Goal: Information Seeking & Learning: Learn about a topic

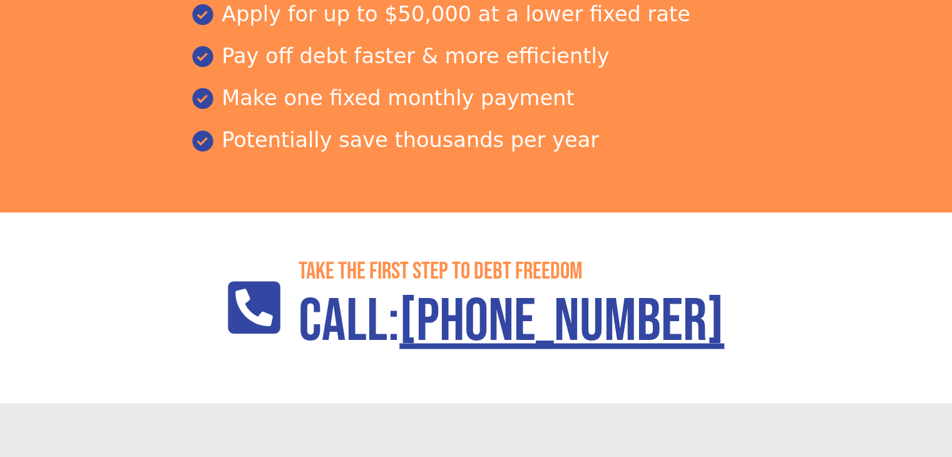
scroll to position [2165, 0]
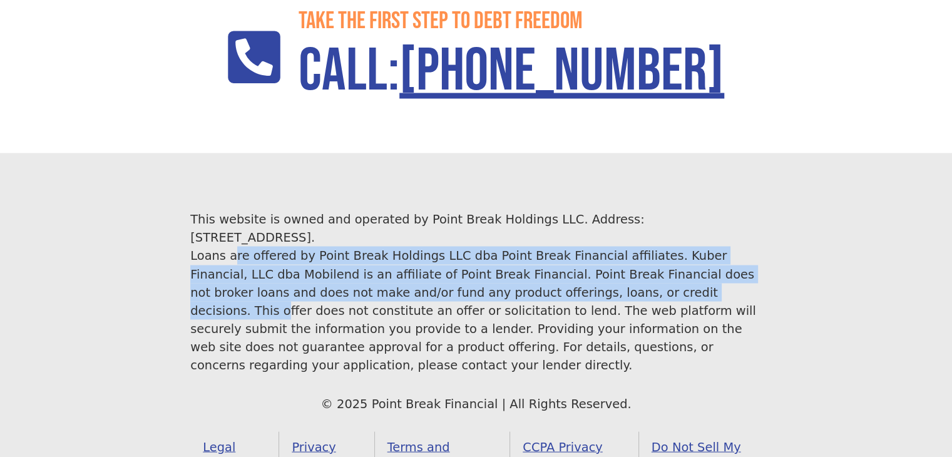
drag, startPoint x: 183, startPoint y: 213, endPoint x: 496, endPoint y: 246, distance: 315.1
click at [496, 246] on footer "This website is owned and operated by Point Break Holdings LLC. Address: 1968 S…" at bounding box center [476, 345] width 952 height 385
copy div "Loans are offered by Point Break Holdings LLC dba Point Break Financial affilia…"
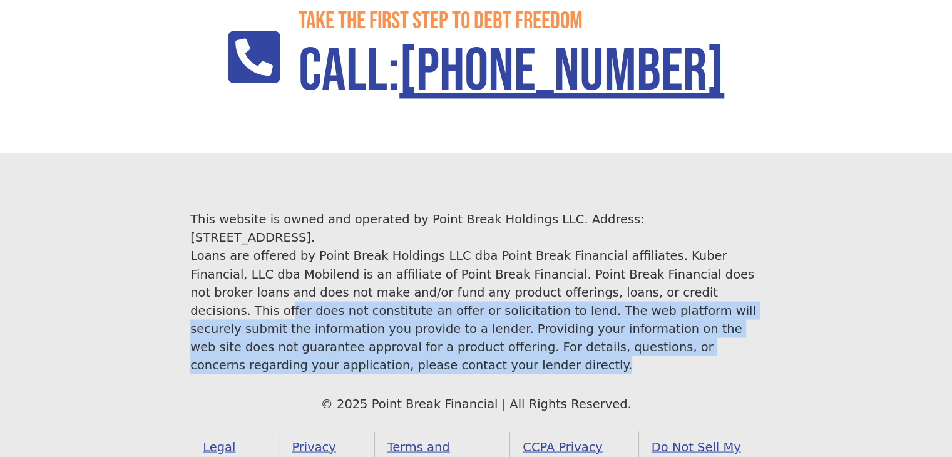
drag, startPoint x: 501, startPoint y: 249, endPoint x: 558, endPoint y: 316, distance: 87.9
click at [558, 316] on div "This website is owned and operated by Point Break Holdings LLC. Address: 1968 S…" at bounding box center [475, 345] width 571 height 270
copy div "This offer does not constitute an offer or solicitation to lend. The web platfo…"
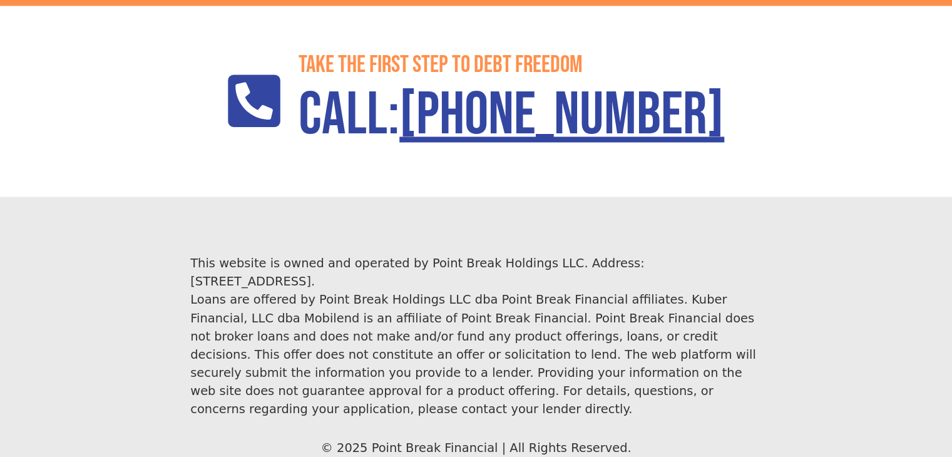
scroll to position [2165, 0]
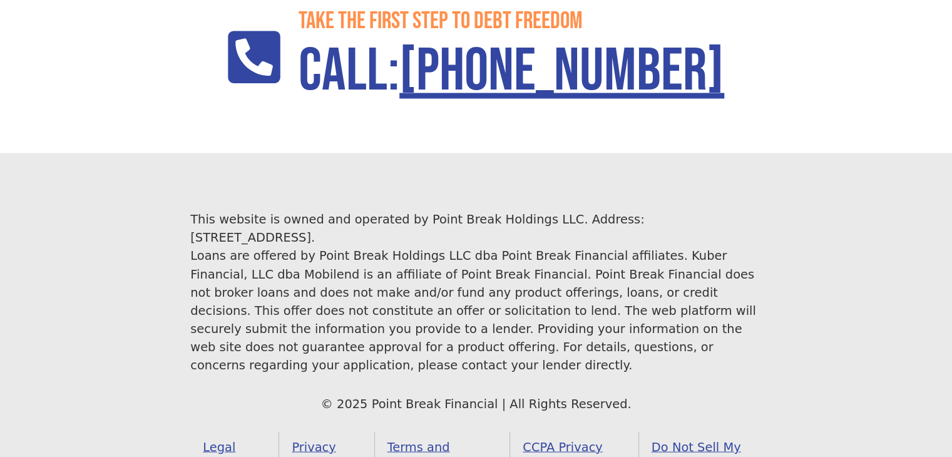
click at [243, 431] on link "Legal Notice" at bounding box center [234, 455] width 89 height 49
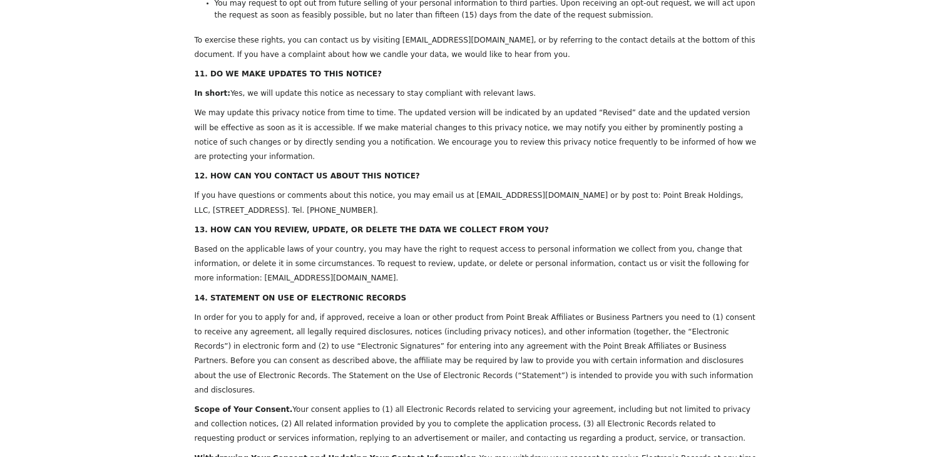
scroll to position [4442, 0]
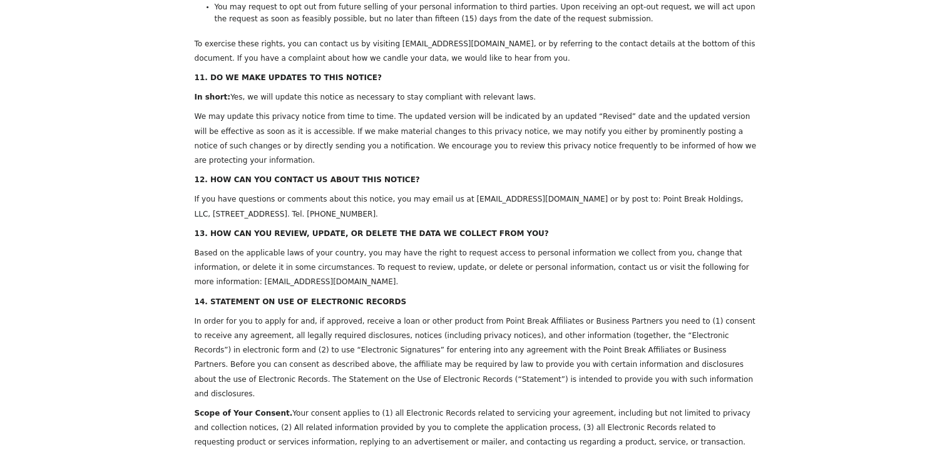
drag, startPoint x: 263, startPoint y: 69, endPoint x: 348, endPoint y: 69, distance: 84.5
click at [348, 248] on span "Based on the applicable laws of your country, you may have the right to request…" at bounding box center [472, 267] width 554 height 38
drag, startPoint x: 333, startPoint y: 56, endPoint x: 269, endPoint y: 68, distance: 64.8
click at [269, 248] on span "Based on the applicable laws of your country, you may have the right to request…" at bounding box center [472, 267] width 554 height 38
drag, startPoint x: 265, startPoint y: 66, endPoint x: 348, endPoint y: 64, distance: 83.2
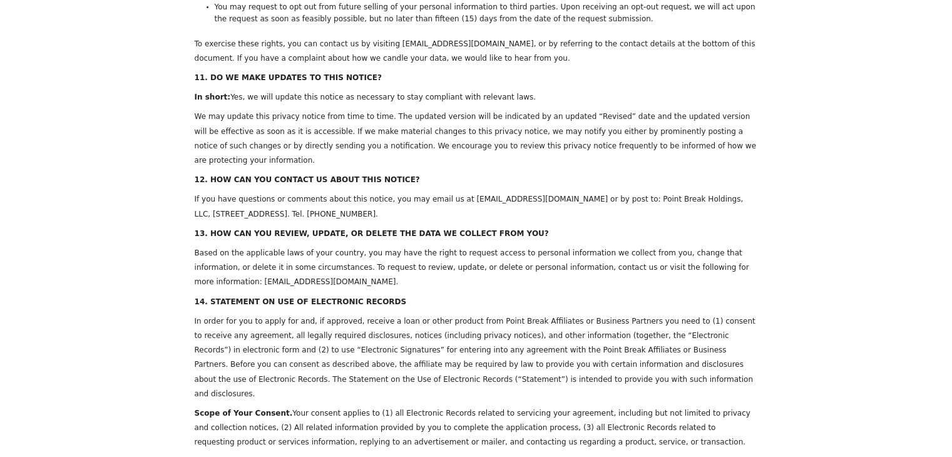
click at [348, 248] on span "Based on the applicable laws of your country, you may have the right to request…" at bounding box center [472, 267] width 554 height 38
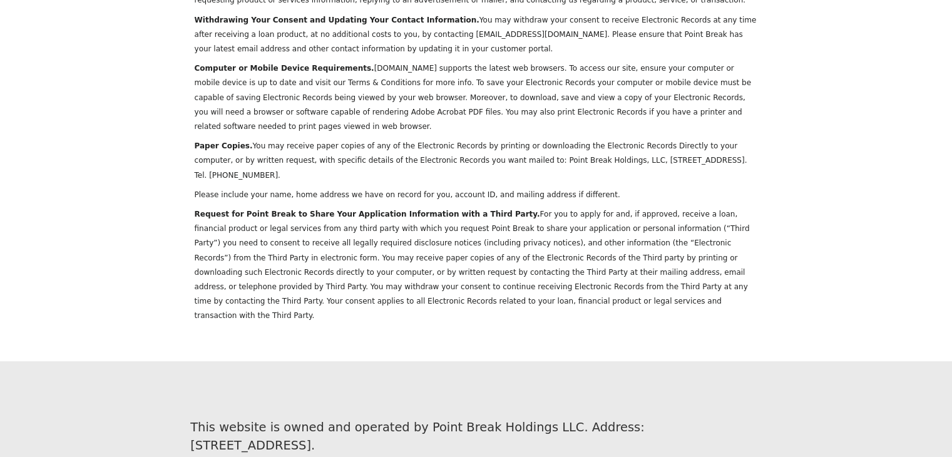
scroll to position [4890, 0]
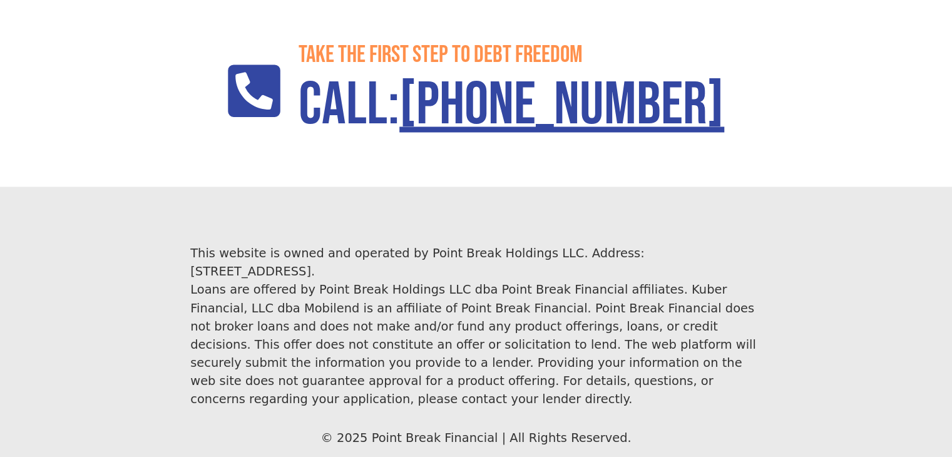
scroll to position [2165, 0]
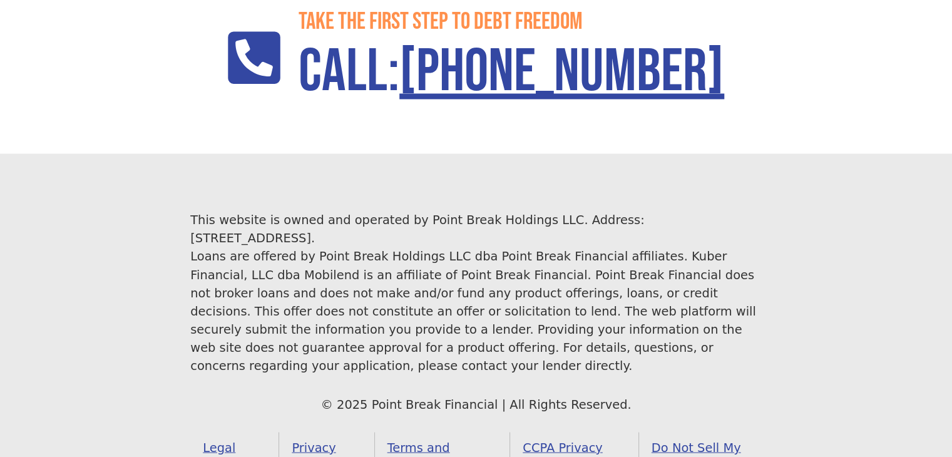
scroll to position [2165, 0]
